Goal: Transaction & Acquisition: Purchase product/service

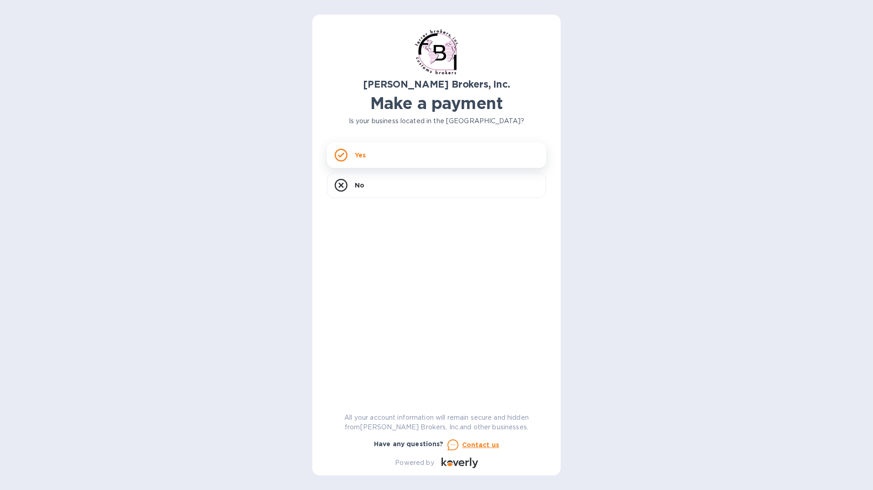
click at [406, 155] on div "Yes" at bounding box center [436, 155] width 219 height 26
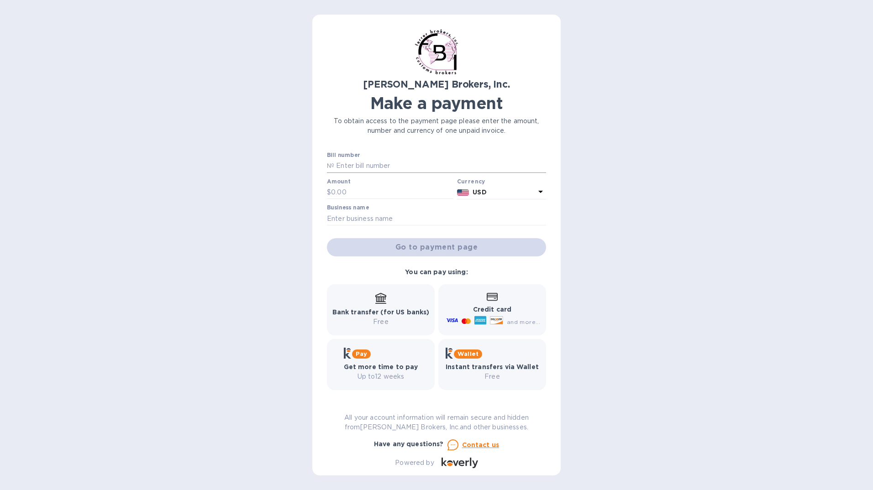
click at [346, 162] on input "text" at bounding box center [440, 166] width 212 height 14
paste input "296801A"
type input "296801A"
click at [359, 195] on input "text" at bounding box center [392, 193] width 122 height 14
type input "160.00"
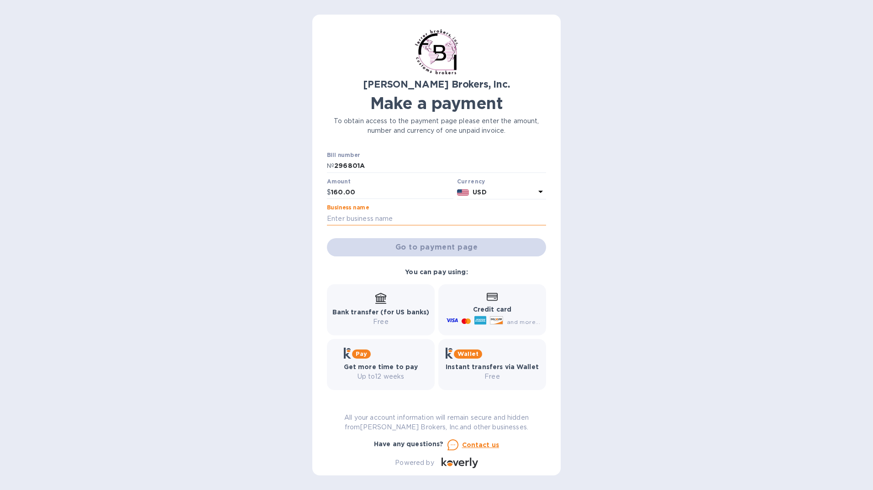
click at [393, 222] on input "text" at bounding box center [436, 219] width 219 height 14
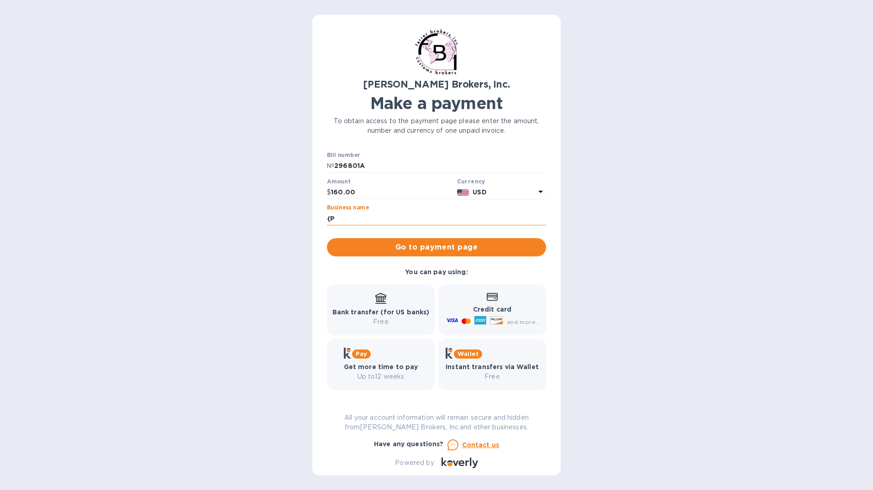
type input "{"
type input "[PERSON_NAME] Inc."
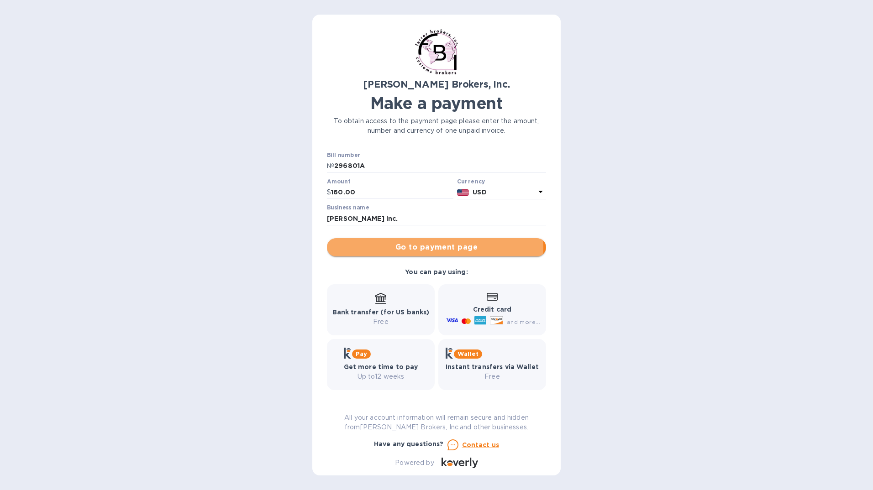
click at [430, 248] on span "Go to payment page" at bounding box center [436, 247] width 205 height 11
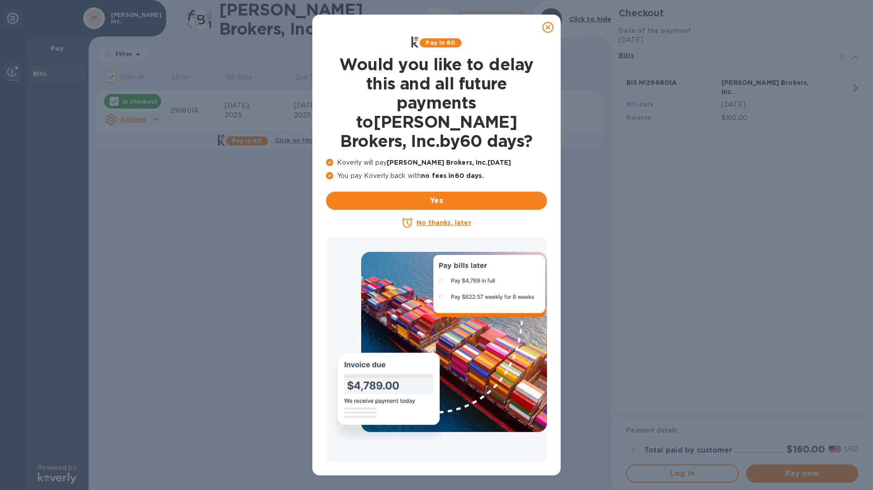
click at [433, 219] on u "No thanks, later" at bounding box center [443, 222] width 54 height 7
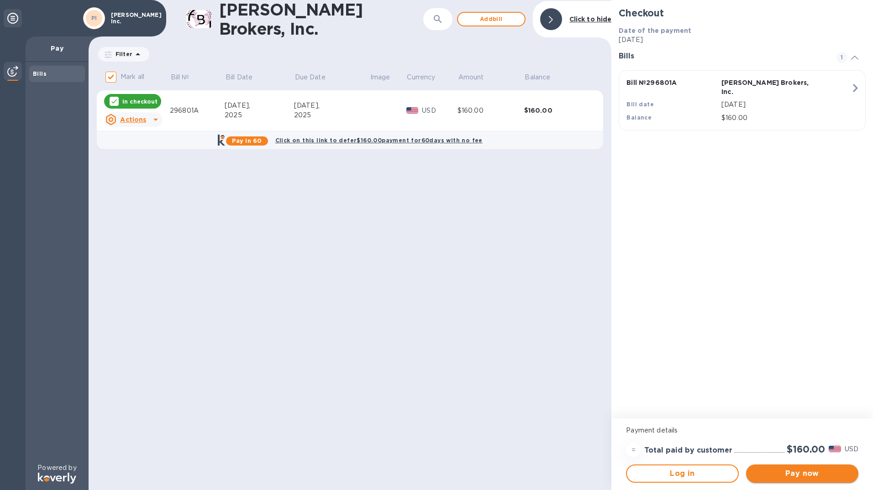
click at [800, 481] on button "Pay now" at bounding box center [802, 474] width 112 height 18
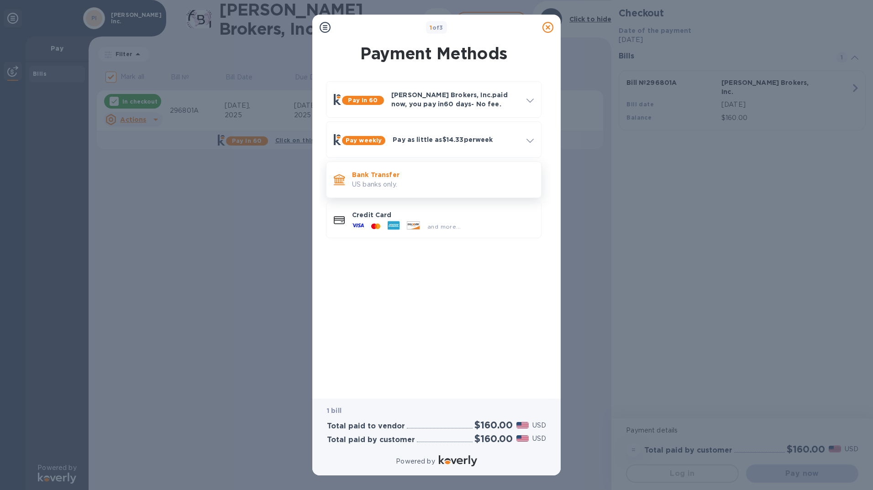
click at [399, 184] on p "US banks only." at bounding box center [443, 185] width 182 height 10
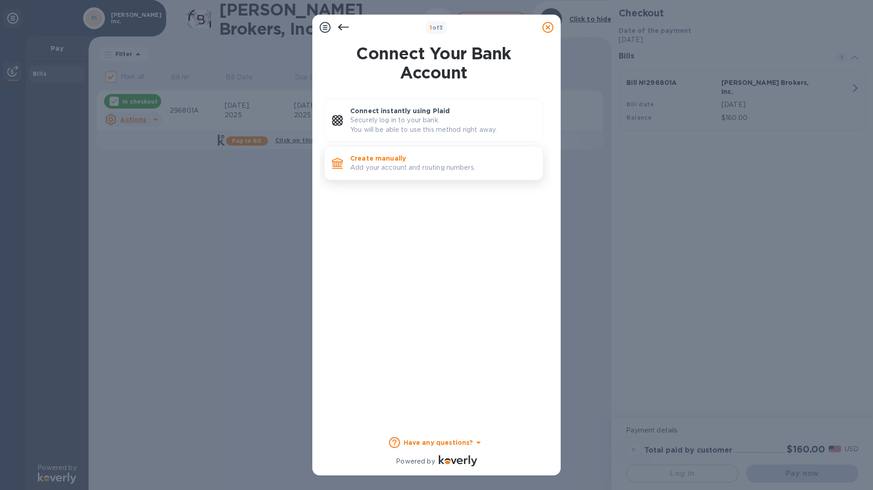
click at [394, 160] on p "Create manually" at bounding box center [442, 158] width 185 height 9
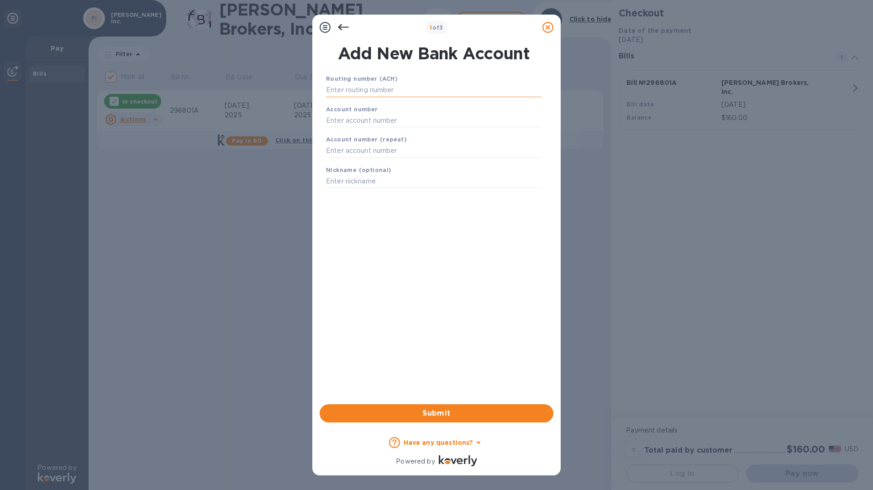
click at [391, 95] on input "text" at bounding box center [434, 91] width 216 height 14
type input "122016066"
click at [383, 134] on input "text" at bounding box center [434, 132] width 216 height 14
type input "006524052"
click at [384, 162] on input "text" at bounding box center [434, 163] width 216 height 14
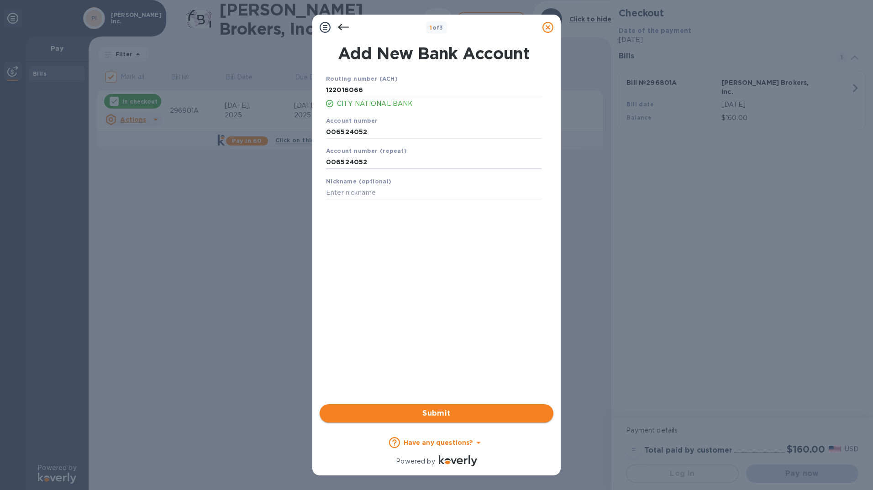
type input "006524052"
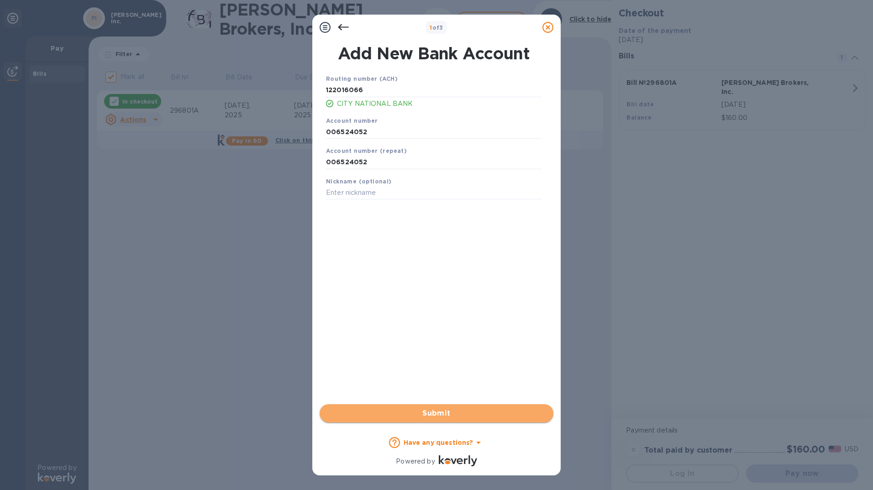
click at [445, 412] on span "Submit" at bounding box center [436, 413] width 219 height 11
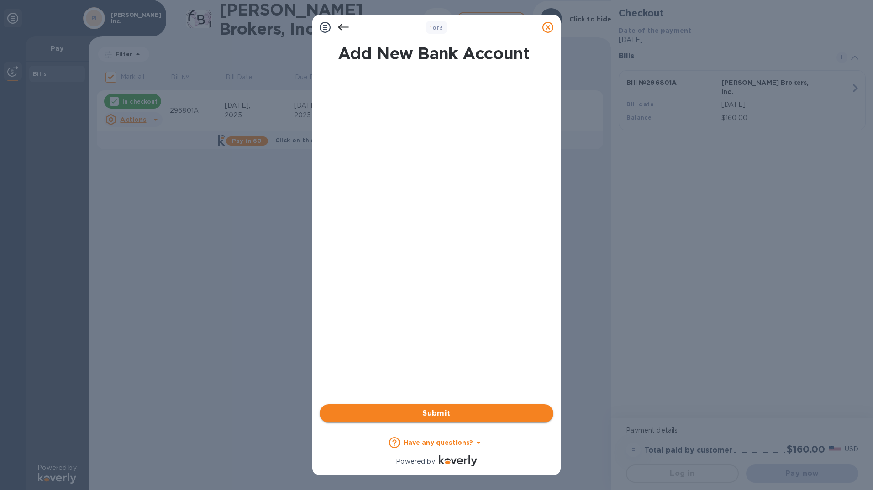
click at [469, 414] on span "Submit" at bounding box center [436, 413] width 219 height 11
